Goal: Information Seeking & Learning: Learn about a topic

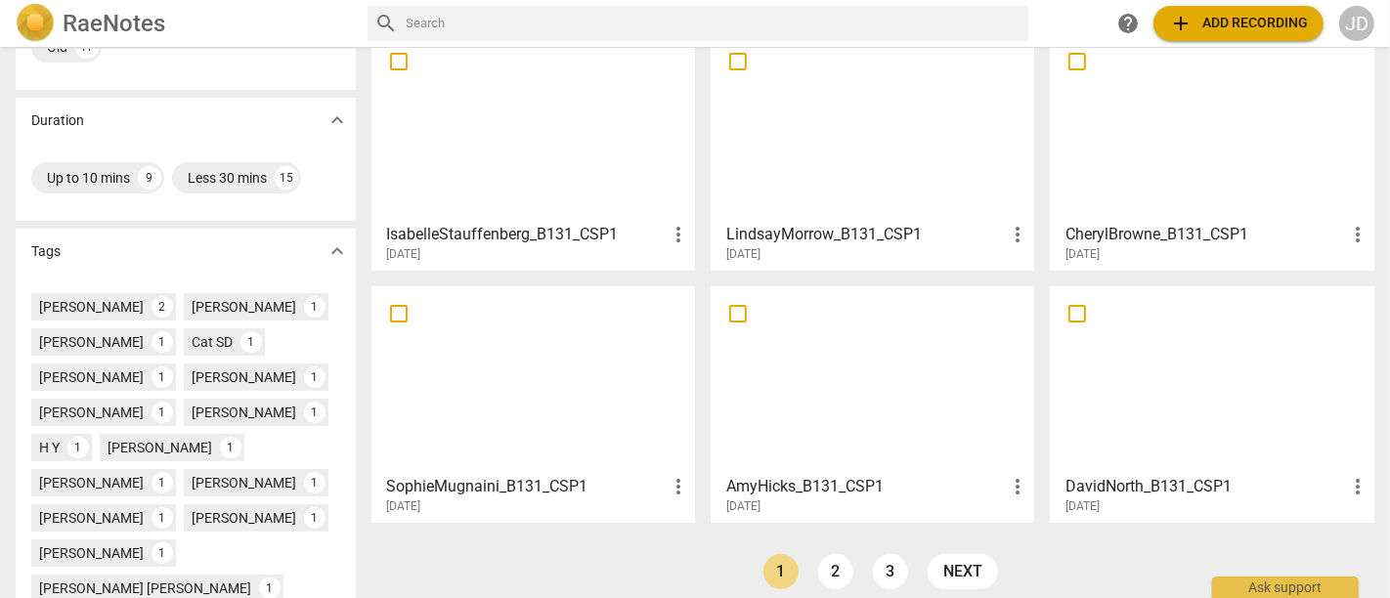
scroll to position [561, 0]
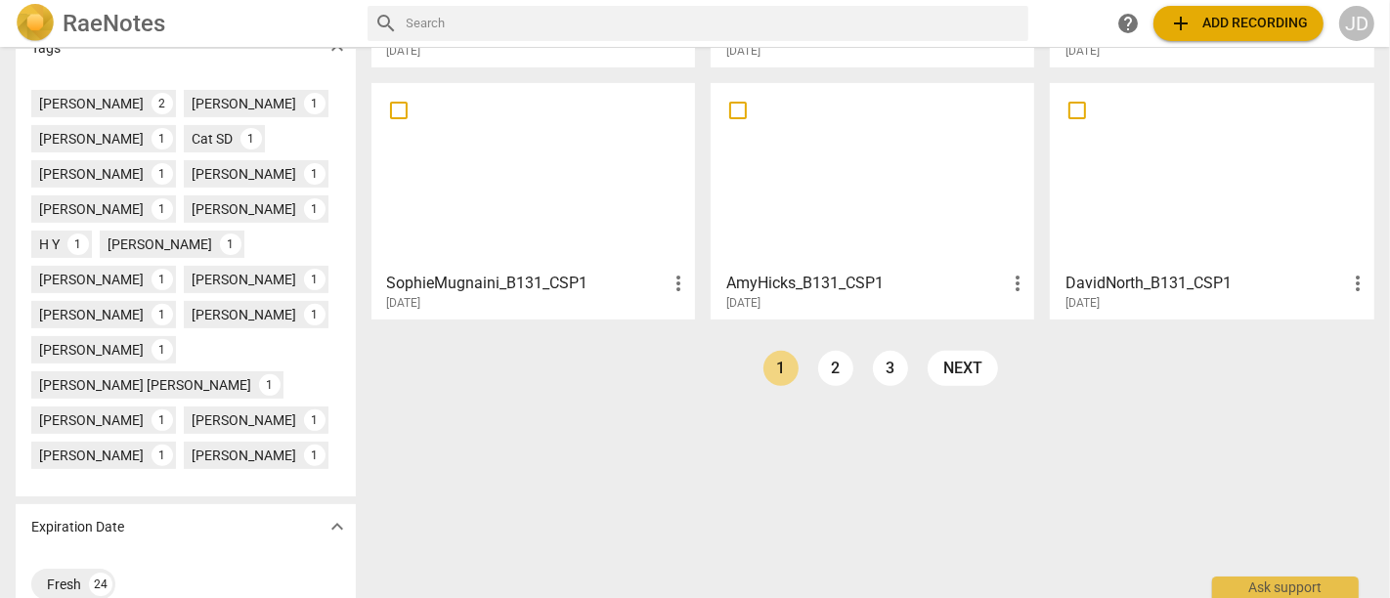
drag, startPoint x: 834, startPoint y: 365, endPoint x: 867, endPoint y: 323, distance: 53.6
click at [834, 364] on link "2" at bounding box center [835, 368] width 35 height 35
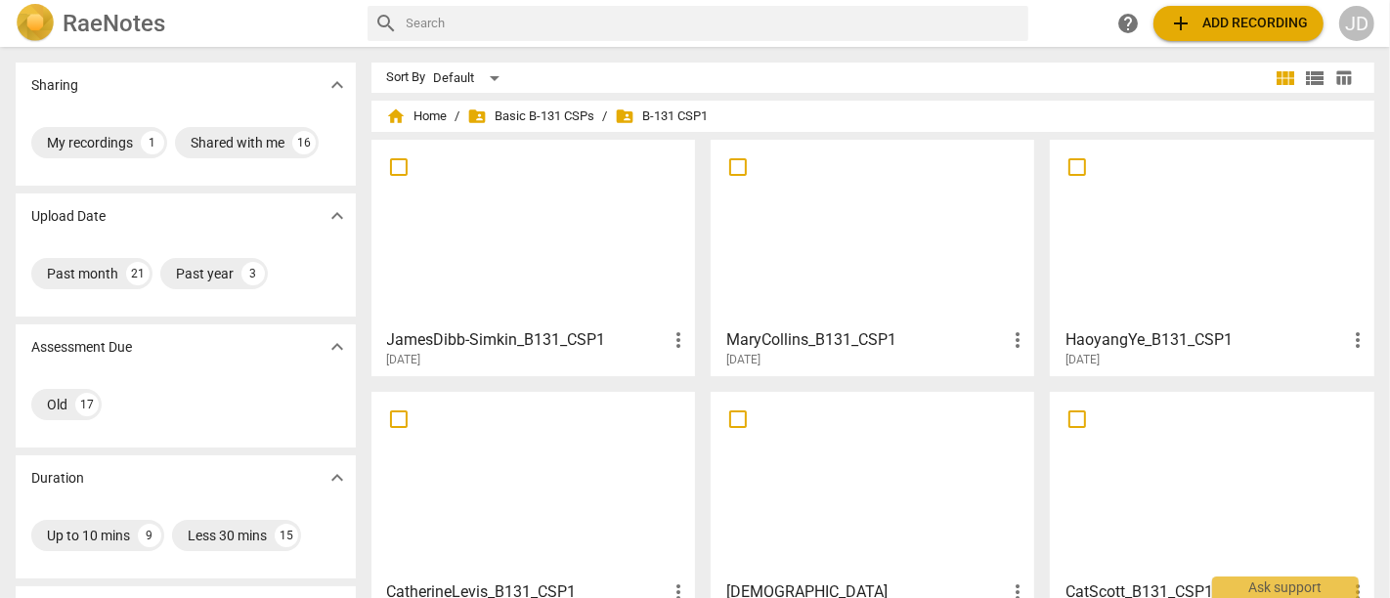
click at [669, 341] on span "more_vert" at bounding box center [678, 339] width 23 height 23
click at [534, 250] on div at bounding box center [695, 299] width 1390 height 598
click at [574, 247] on div at bounding box center [533, 233] width 310 height 173
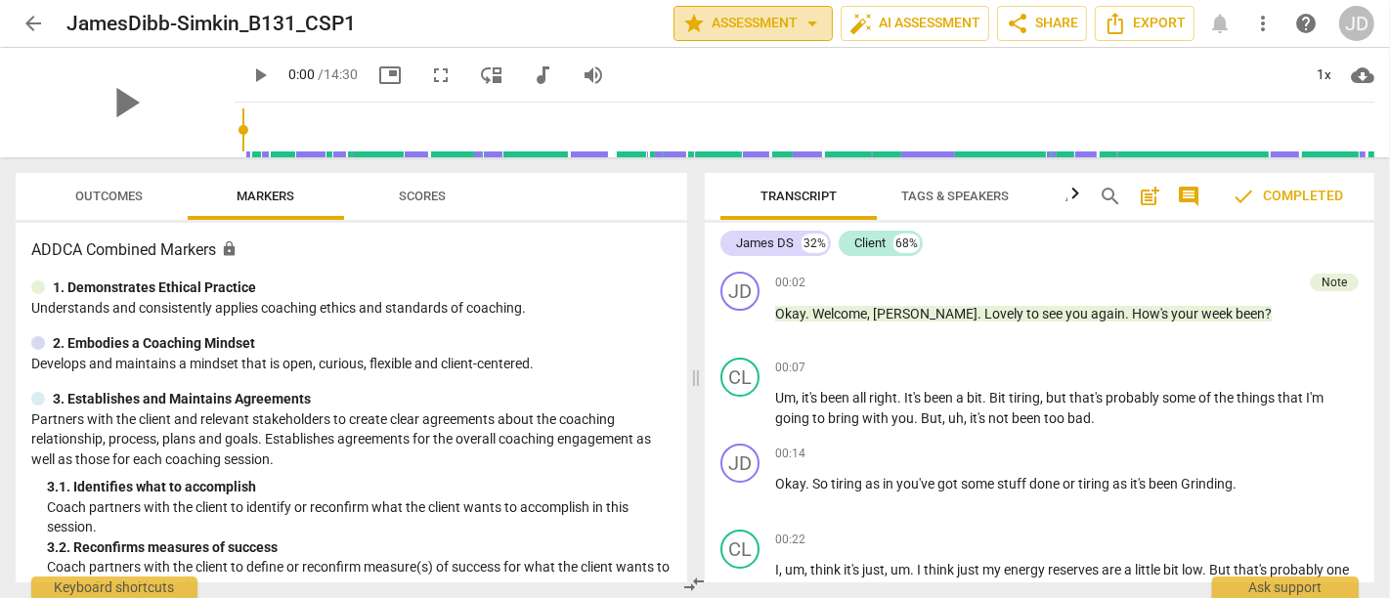
click at [815, 23] on span "arrow_drop_down" at bounding box center [811, 23] width 23 height 23
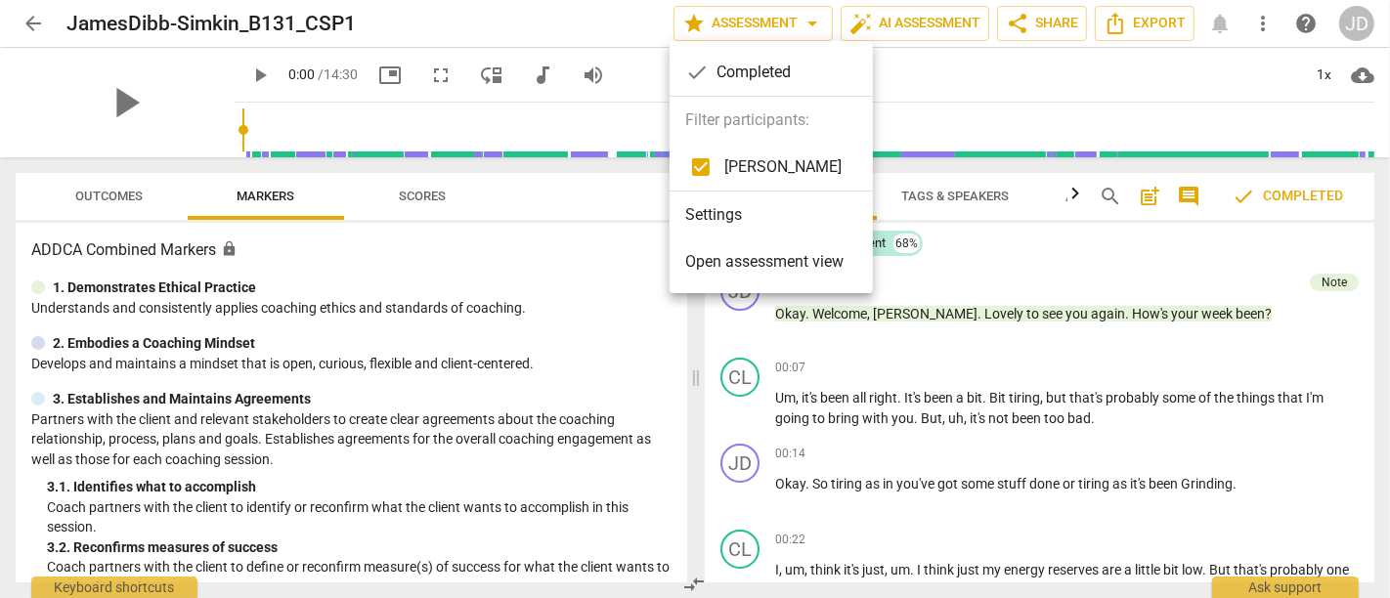
click at [782, 257] on span "Open assessment view" at bounding box center [764, 261] width 158 height 23
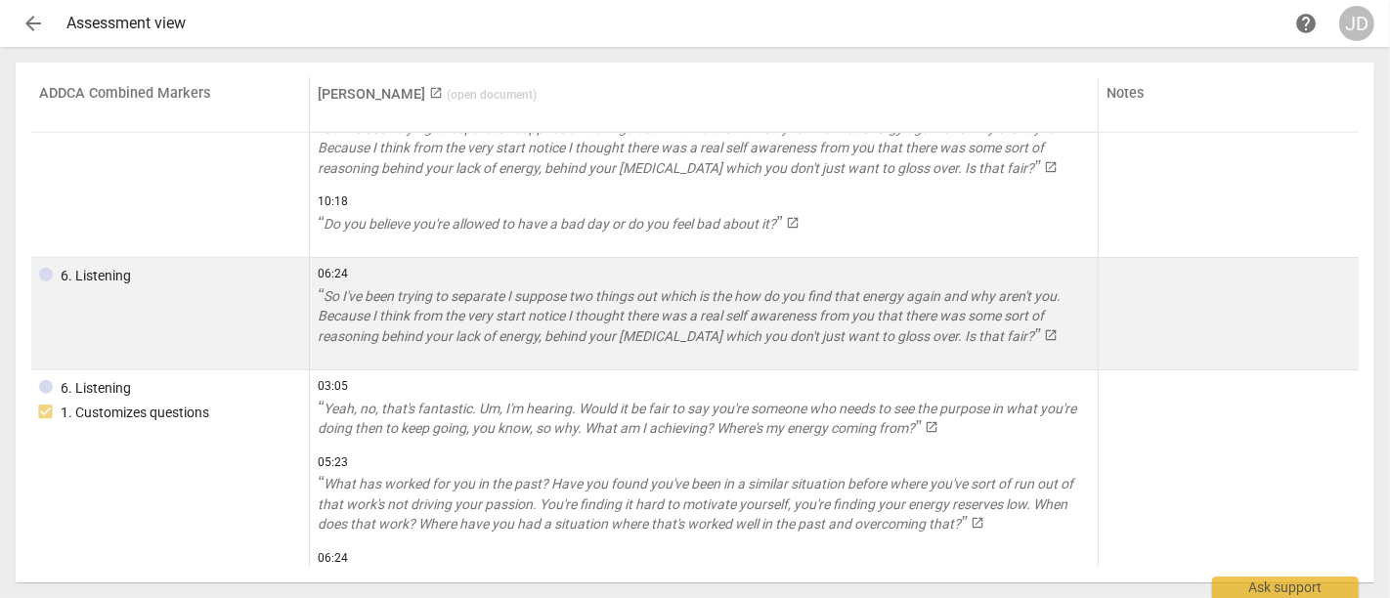
scroll to position [1560, 0]
